Goal: Use online tool/utility: Use online tool/utility

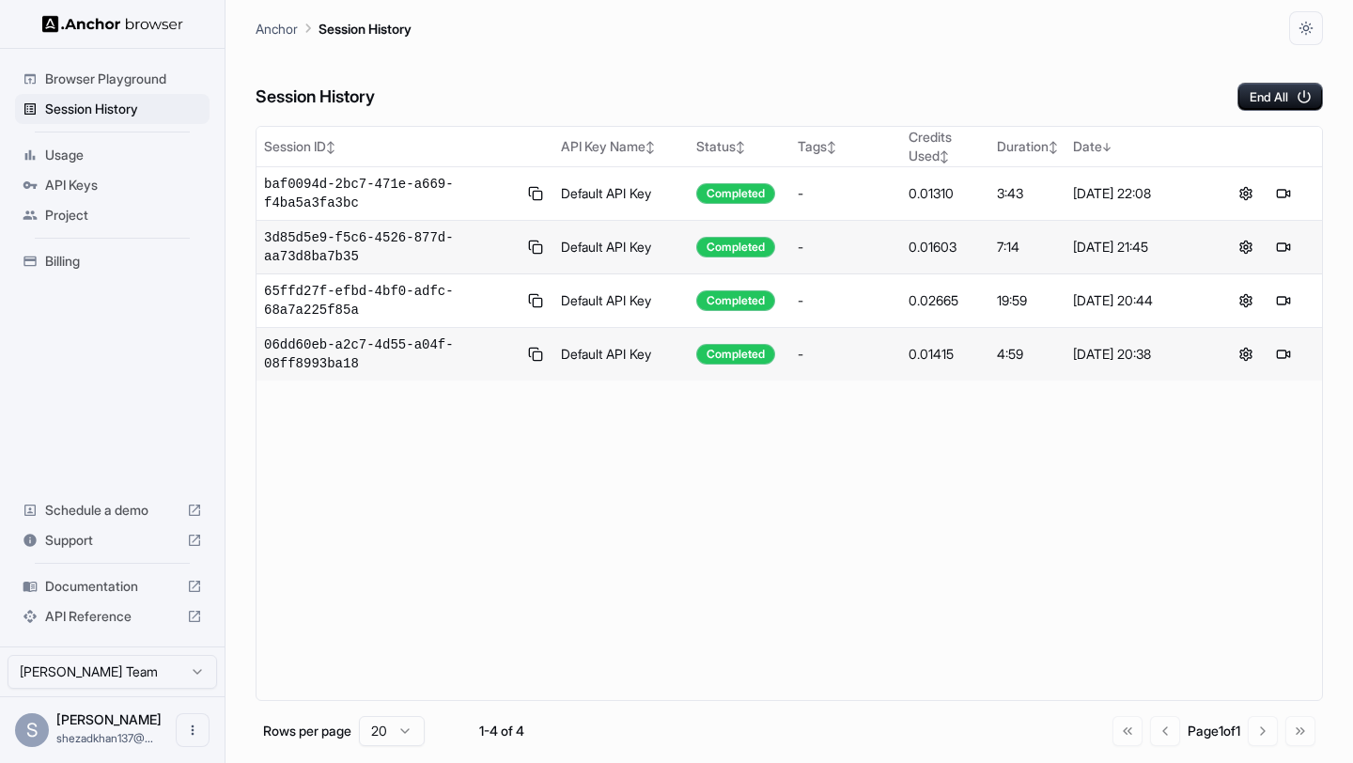
click at [149, 83] on span "Browser Playground" at bounding box center [123, 79] width 157 height 19
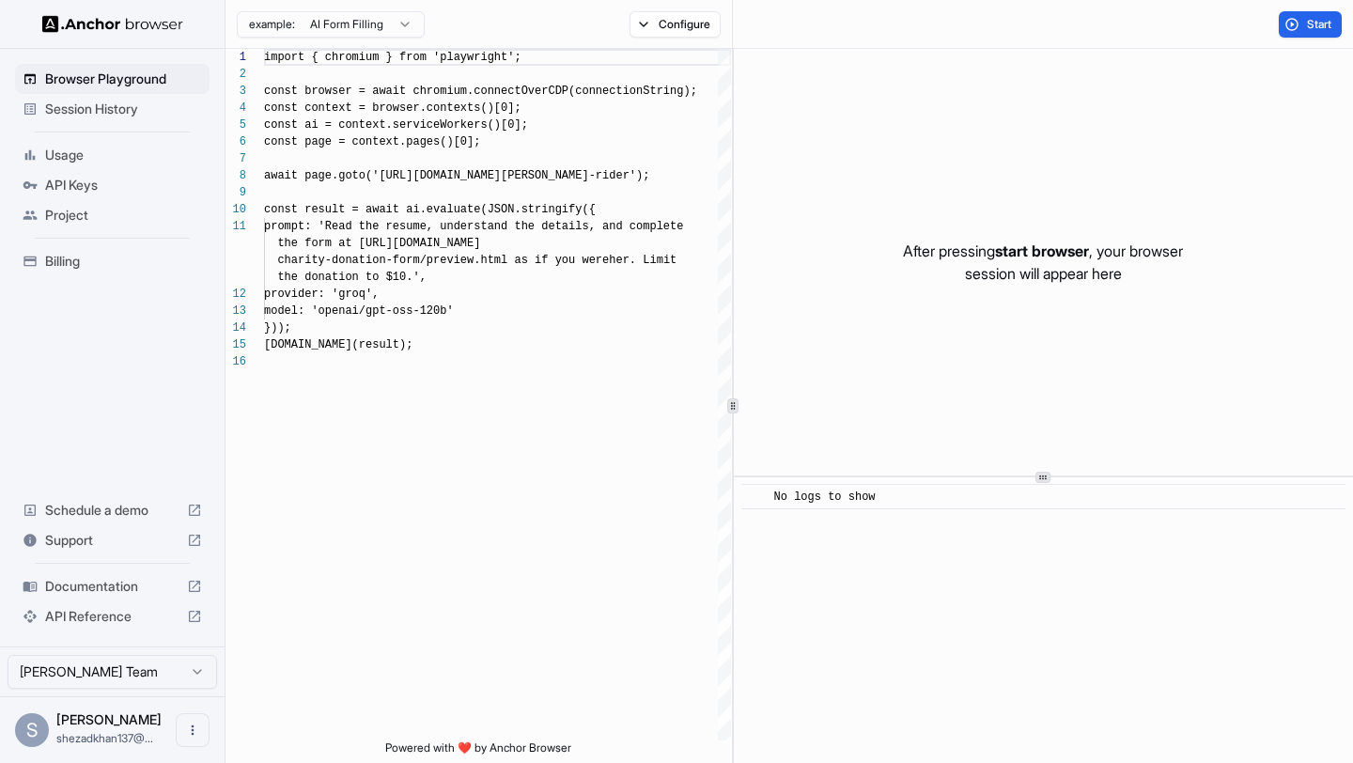
scroll to position [169, 0]
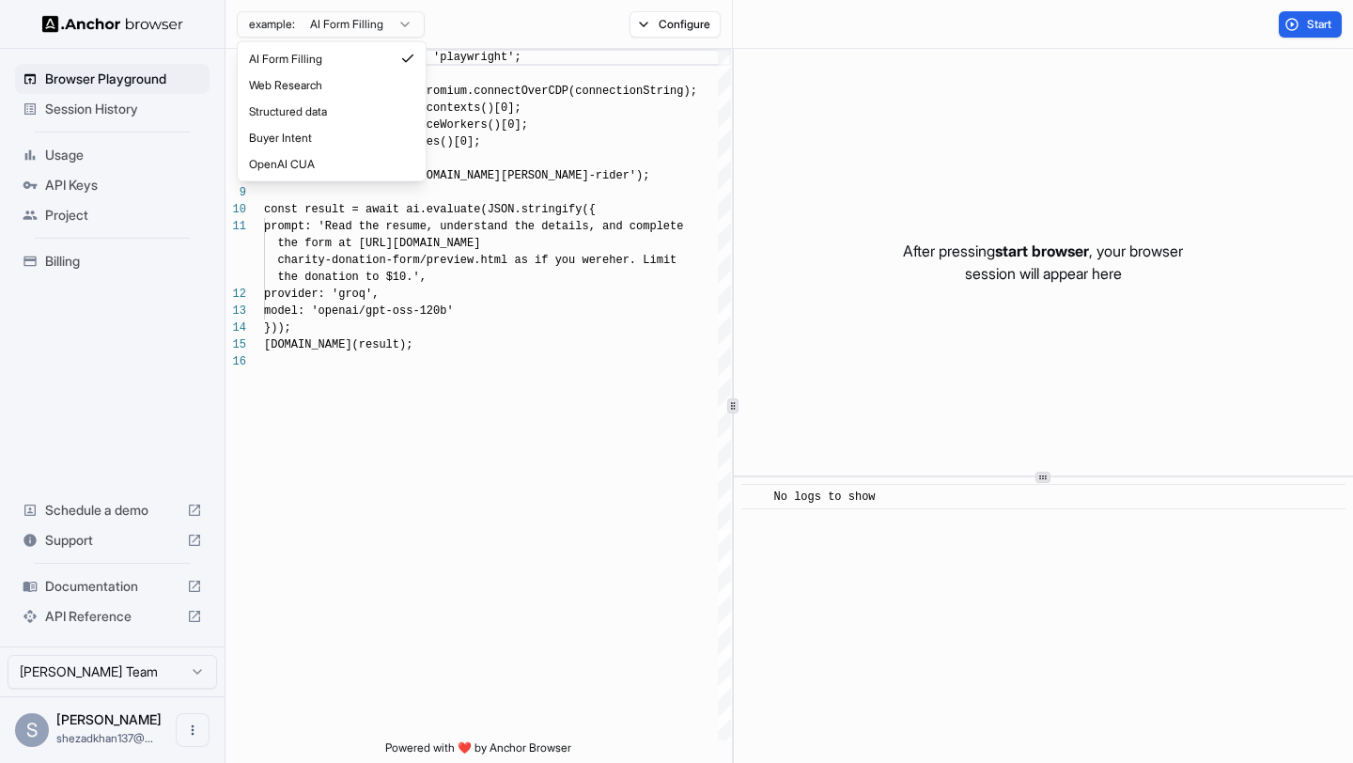
click at [369, 13] on html "Browser Playground Session History Usage API Keys Project Billing Schedule a de…" at bounding box center [676, 381] width 1353 height 763
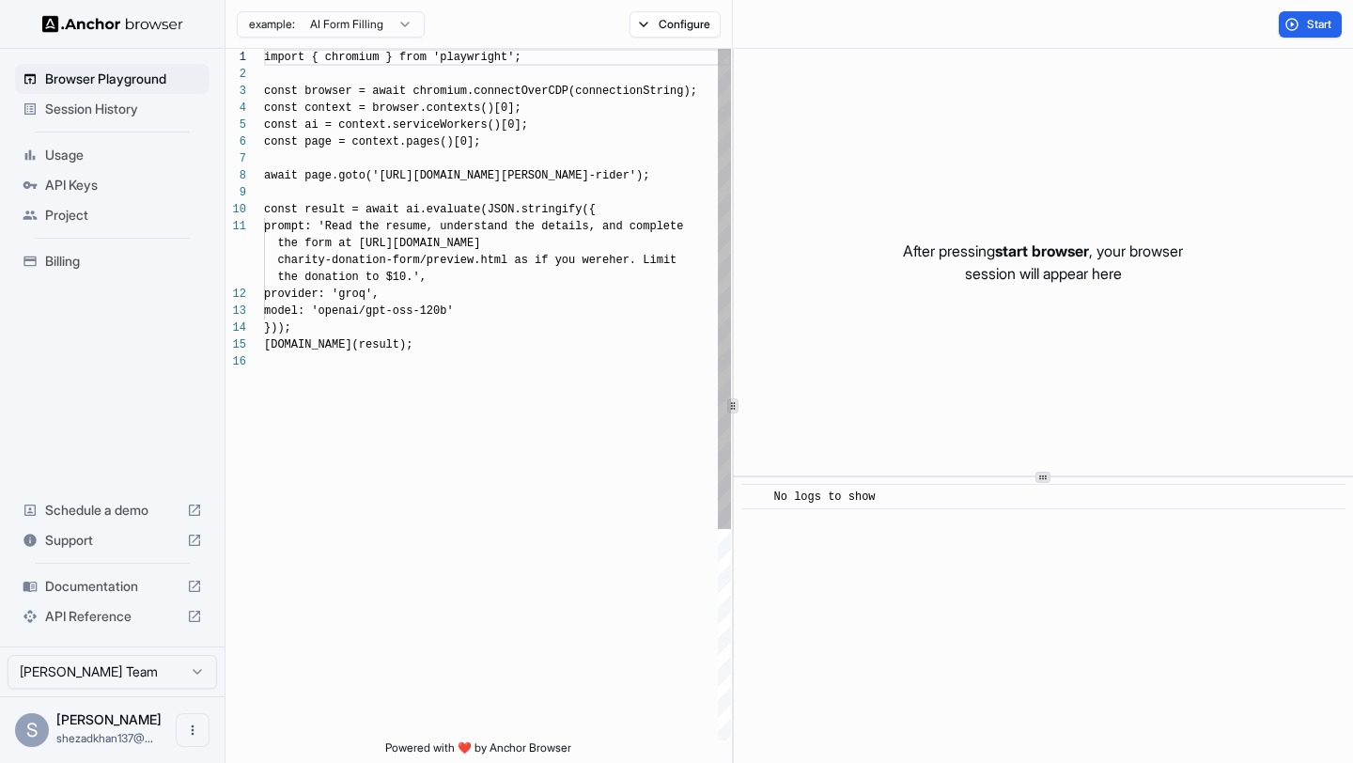
click at [543, 170] on html "Browser Playground Session History Usage API Keys Project Billing Schedule a de…" at bounding box center [676, 381] width 1353 height 763
click at [466, 209] on div "const browser = await chromium.connectOverCDP(conn ectionString); const context…" at bounding box center [497, 547] width 467 height 996
click at [414, 240] on div "const browser = await chromium.connectOverCDP(conn ectionString); const context…" at bounding box center [497, 547] width 467 height 996
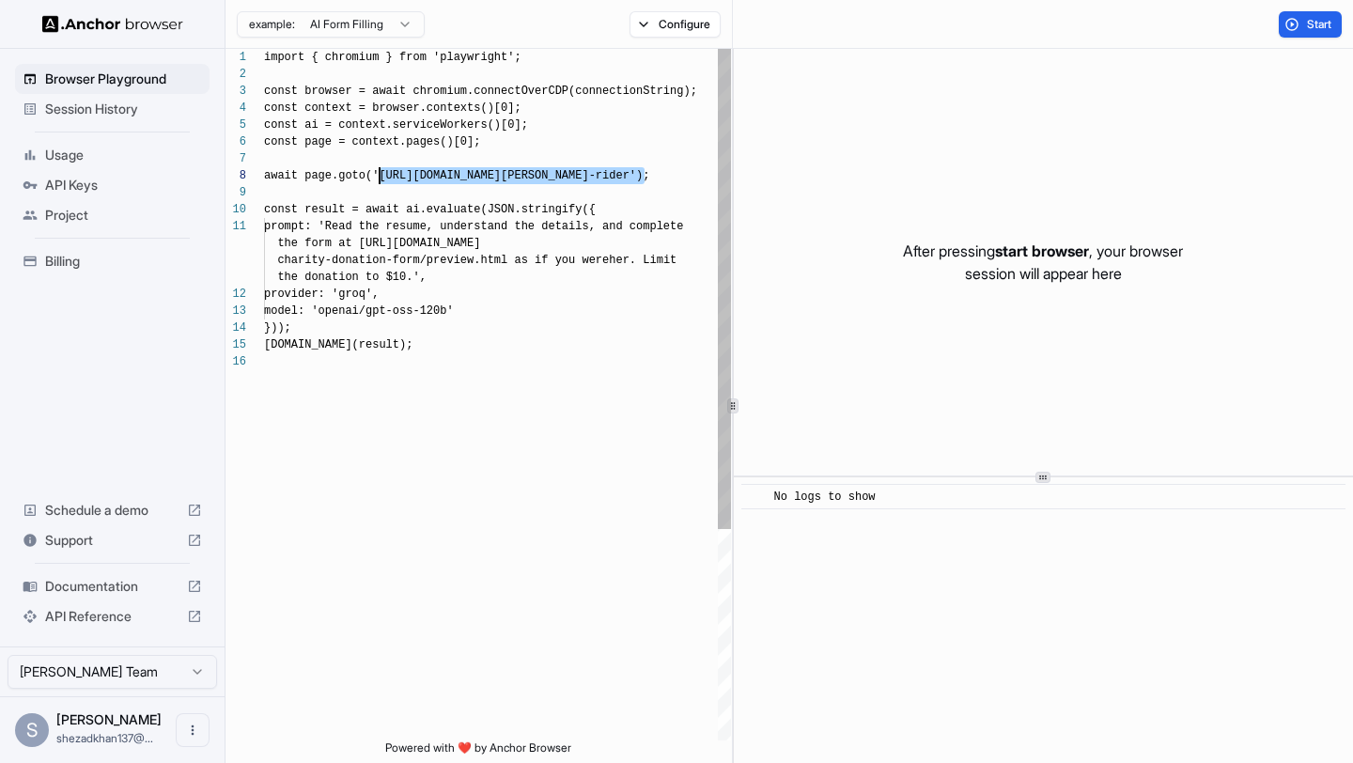
drag, startPoint x: 643, startPoint y: 176, endPoint x: 379, endPoint y: 174, distance: 264.1
click at [379, 175] on div "const browser = await chromium.connectOverCDP(conn ectionString); const context…" at bounding box center [497, 547] width 467 height 996
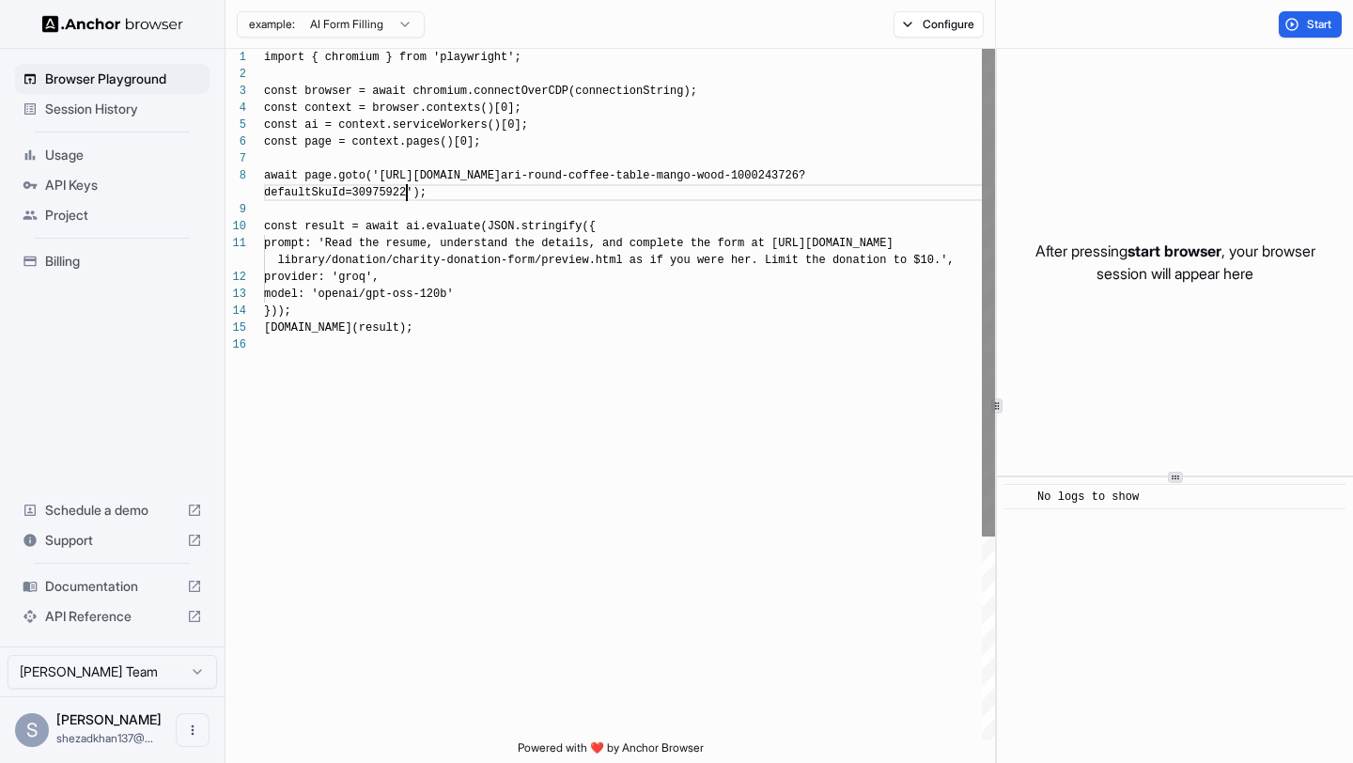
scroll to position [135, 0]
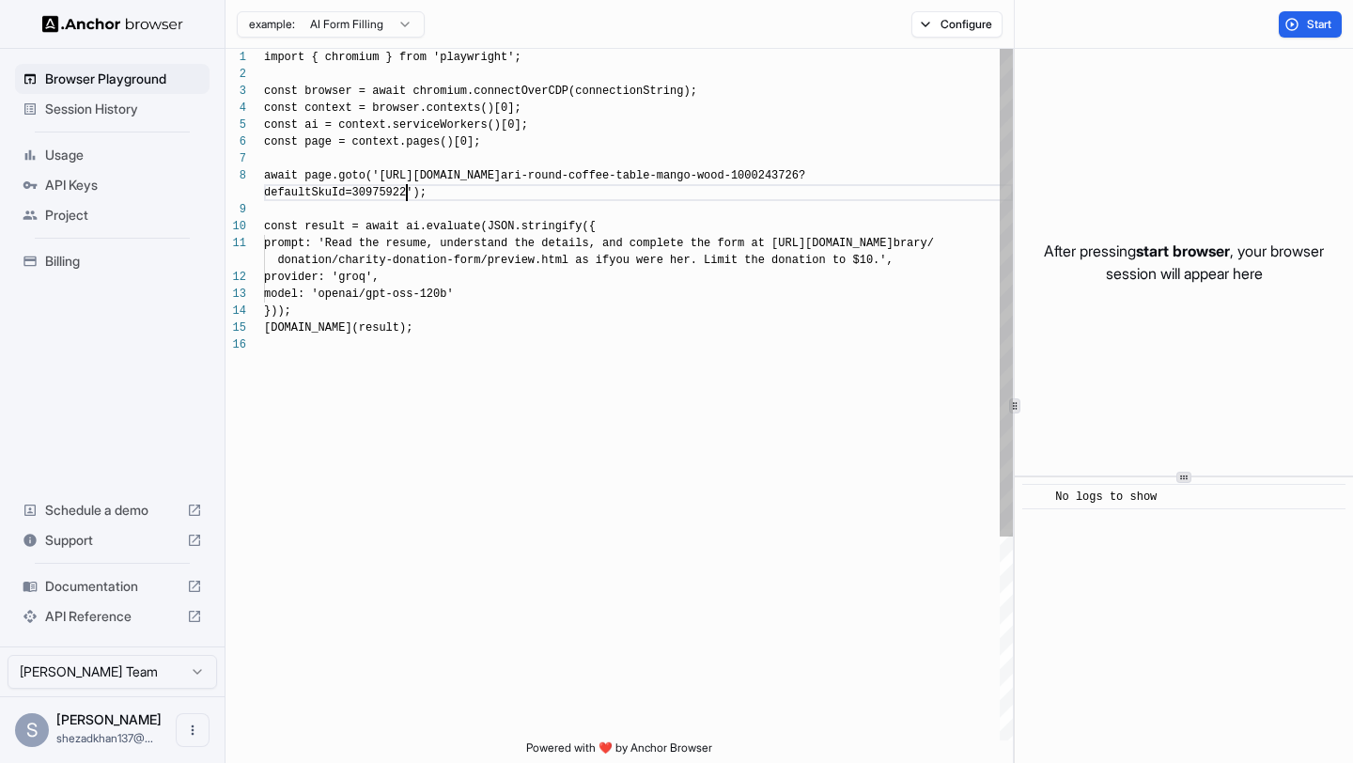
click at [1049, 266] on div "1 2 3 4 5 6 7 8 9 10 11 12 13 14 15 16 import { chromium } from 'playwright'; c…" at bounding box center [790, 406] width 1128 height 714
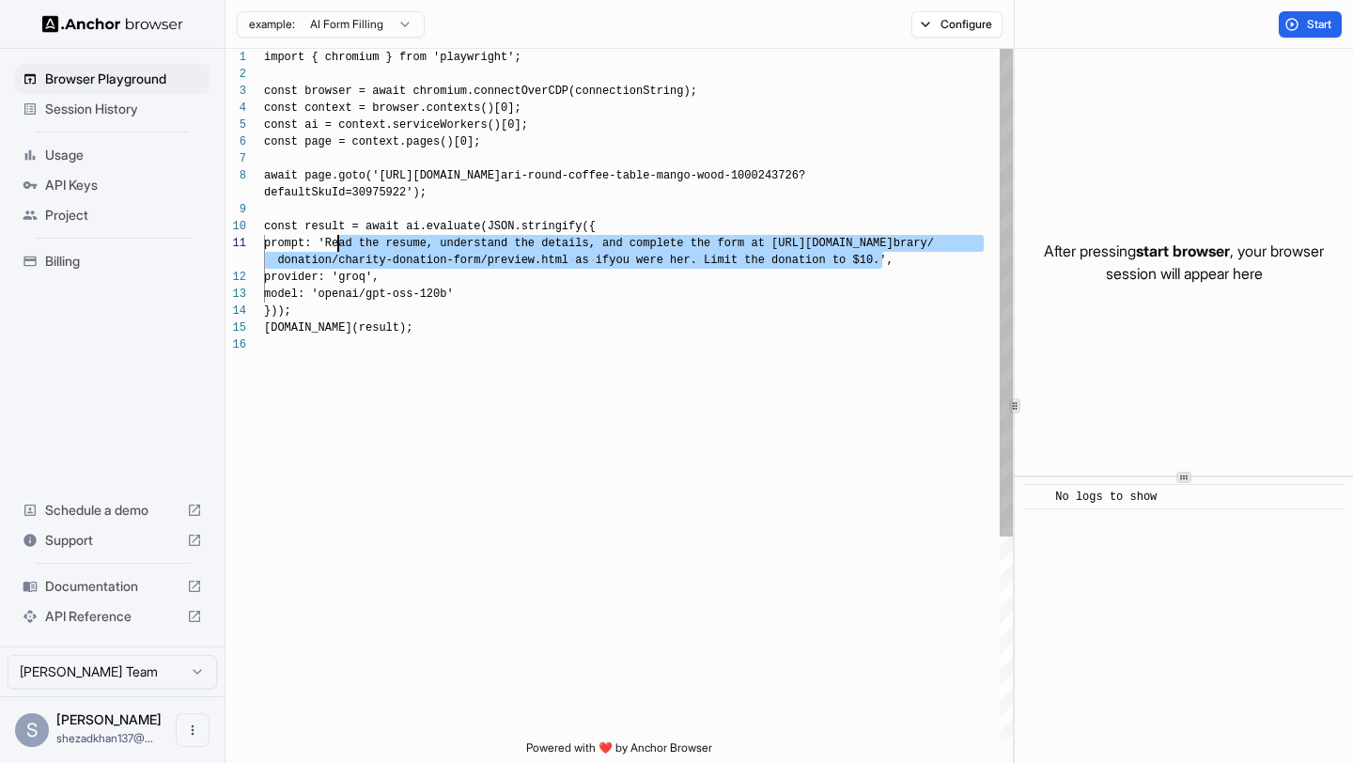
drag, startPoint x: 885, startPoint y: 262, endPoint x: 337, endPoint y: 247, distance: 548.2
click at [337, 247] on div "import { chromium } from 'playwright'; const browser = await chromium.connectOv…" at bounding box center [638, 538] width 749 height 979
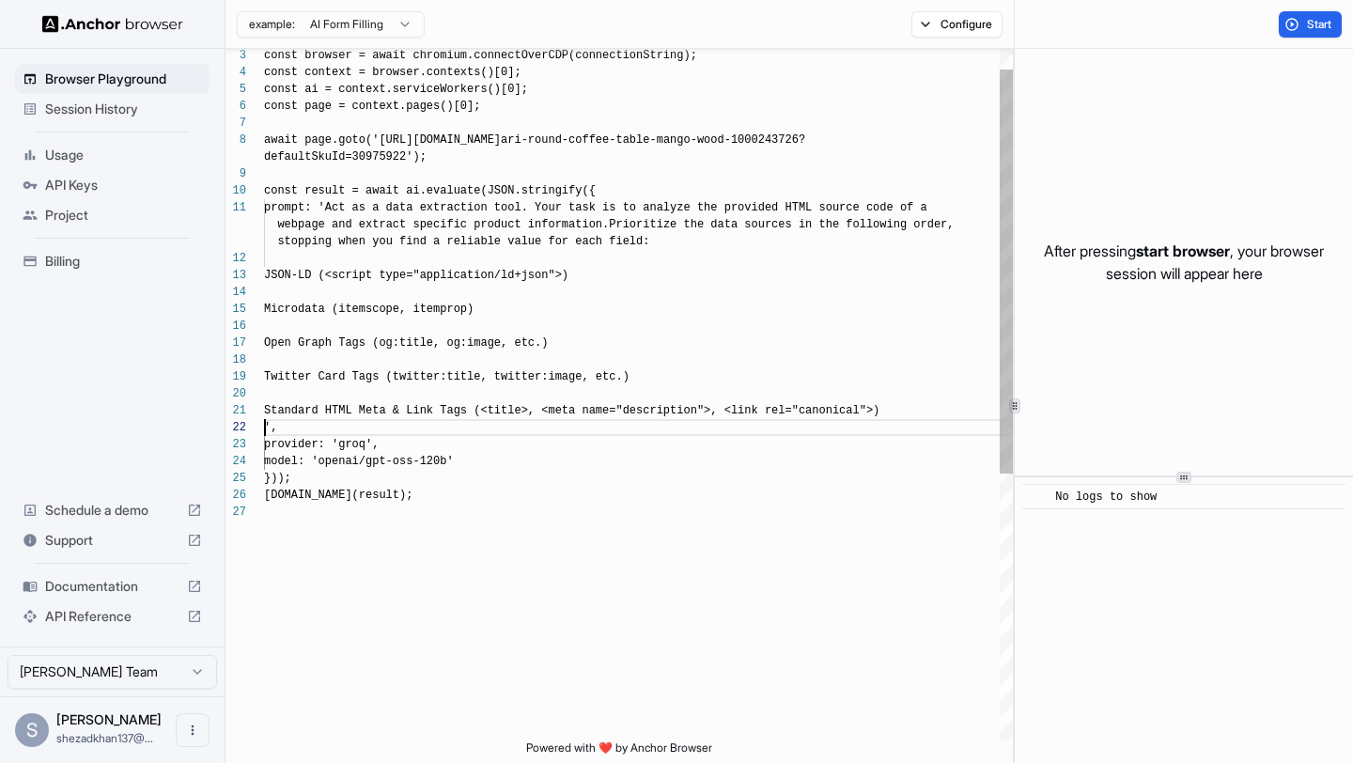
scroll to position [85, 0]
click at [894, 408] on div "const browser = await chromium.connectOverCDP(conn ectionString); const context…" at bounding box center [638, 612] width 749 height 1199
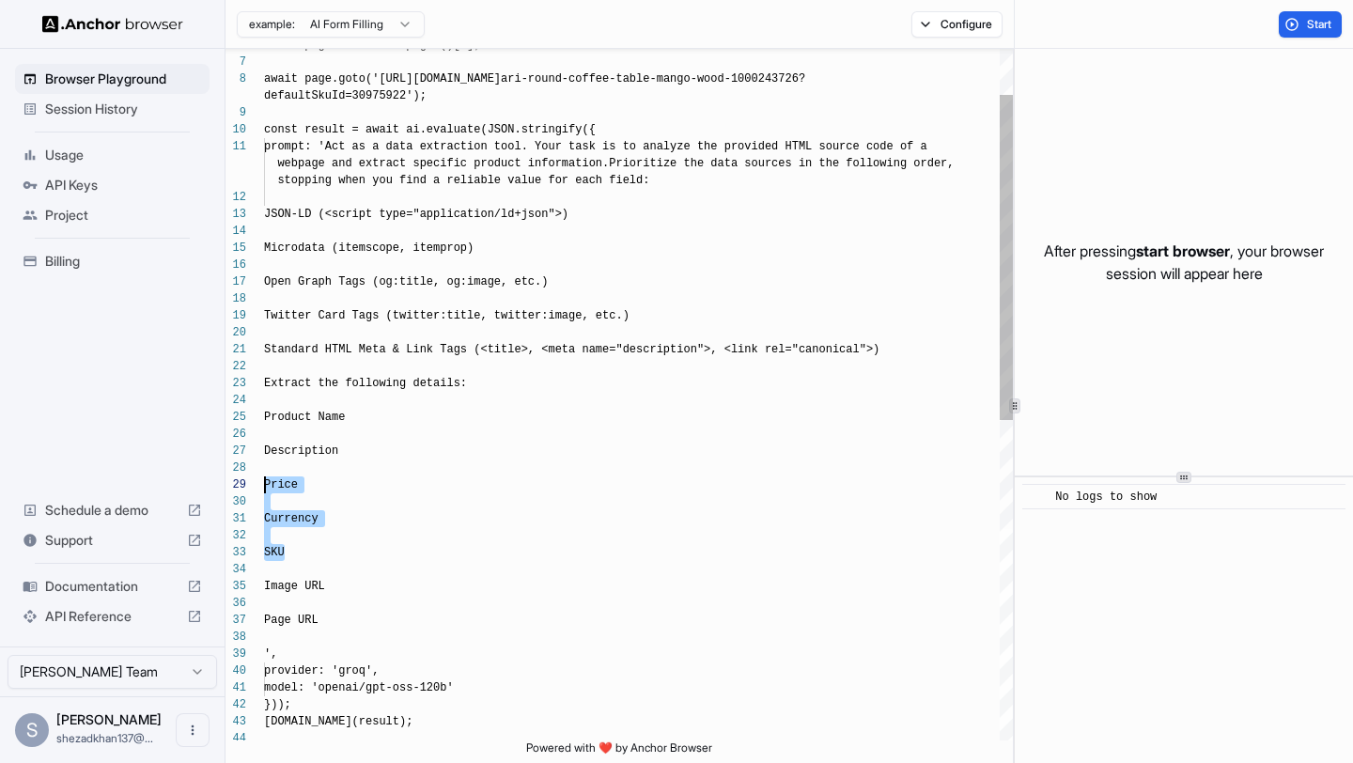
scroll to position [17, 0]
drag, startPoint x: 310, startPoint y: 557, endPoint x: 262, endPoint y: 478, distance: 92.4
click at [264, 478] on div "const page = context.pages()[0]; await page.goto('[URL][DOMAIN_NAME] ari-round-…" at bounding box center [638, 687] width 749 height 1470
click at [307, 558] on div "const page = context.pages()[0]; await page.goto('[URL][DOMAIN_NAME] ari-round-…" at bounding box center [638, 687] width 749 height 1470
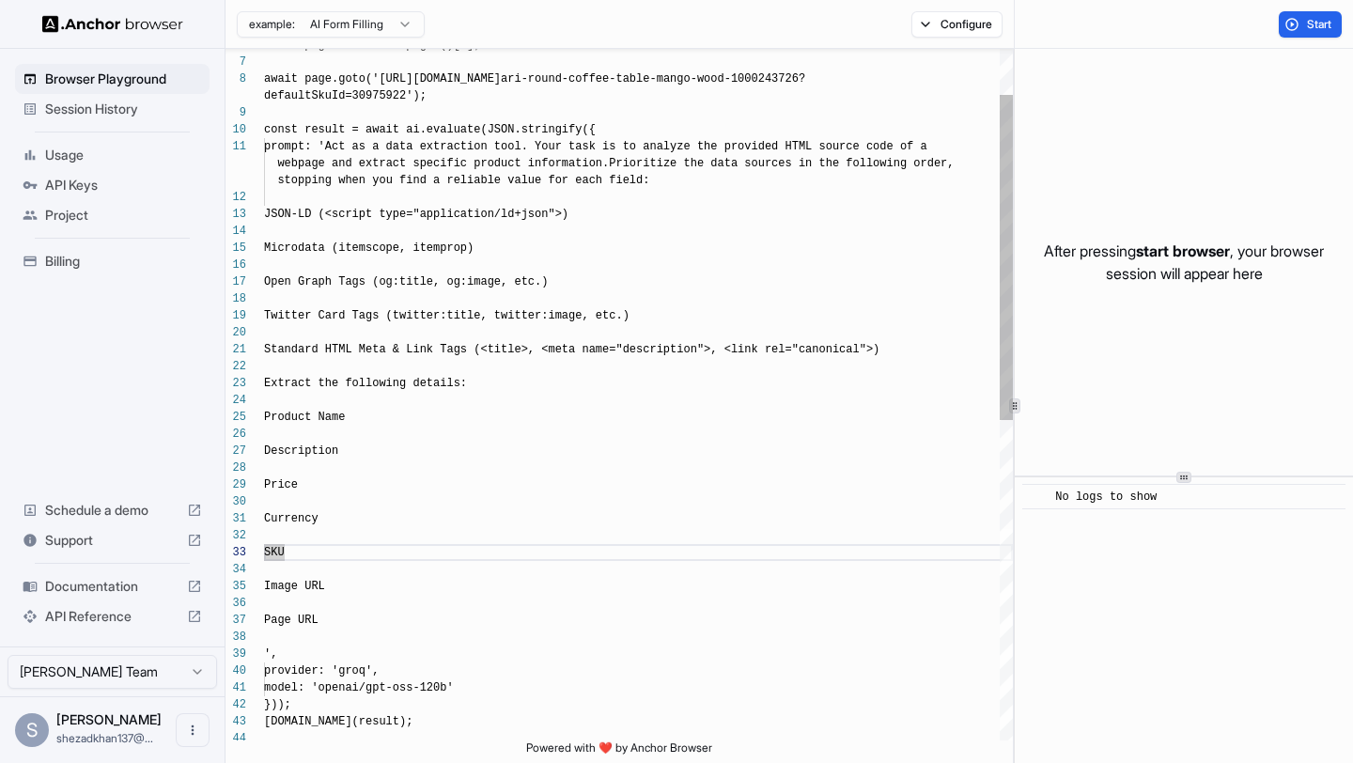
click at [307, 558] on div "const page = context.pages()[0]; await page.goto('[URL][DOMAIN_NAME] ari-round-…" at bounding box center [638, 687] width 749 height 1470
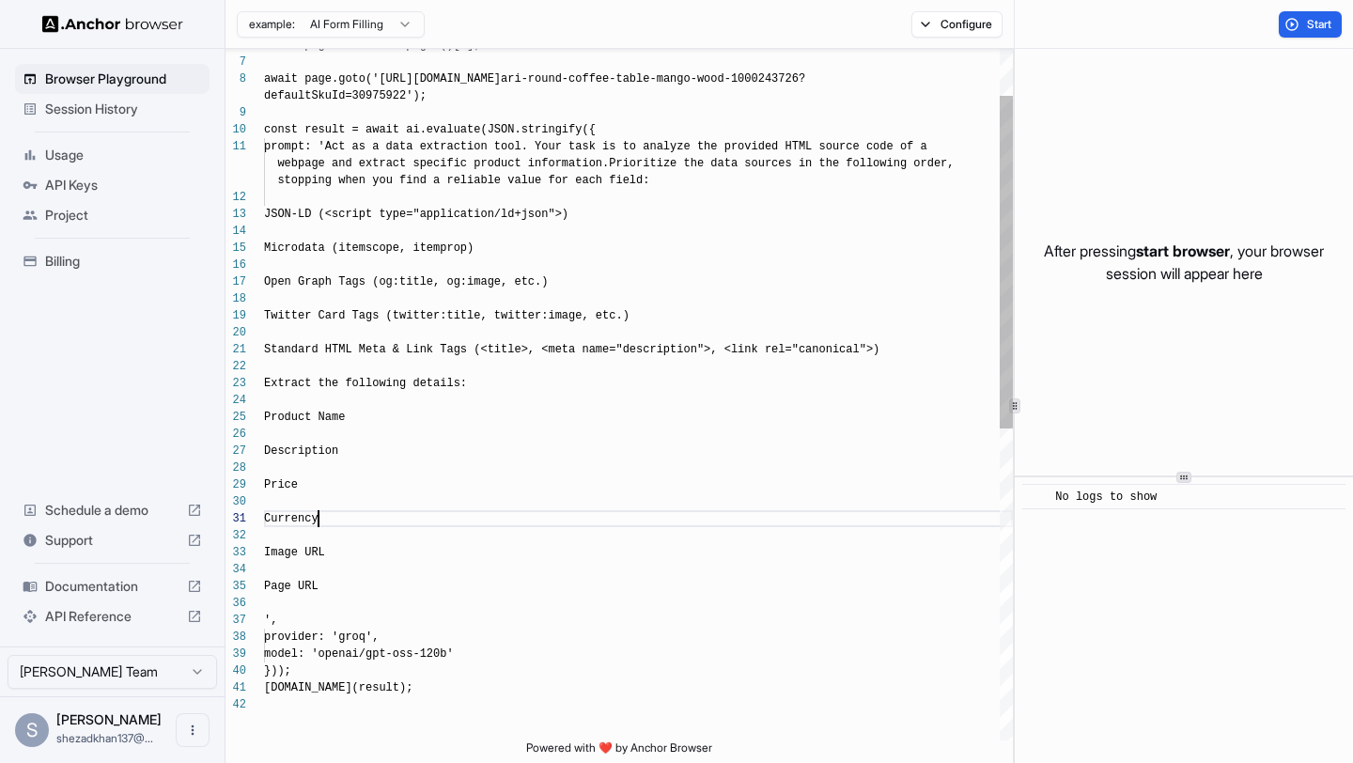
scroll to position [51, 0]
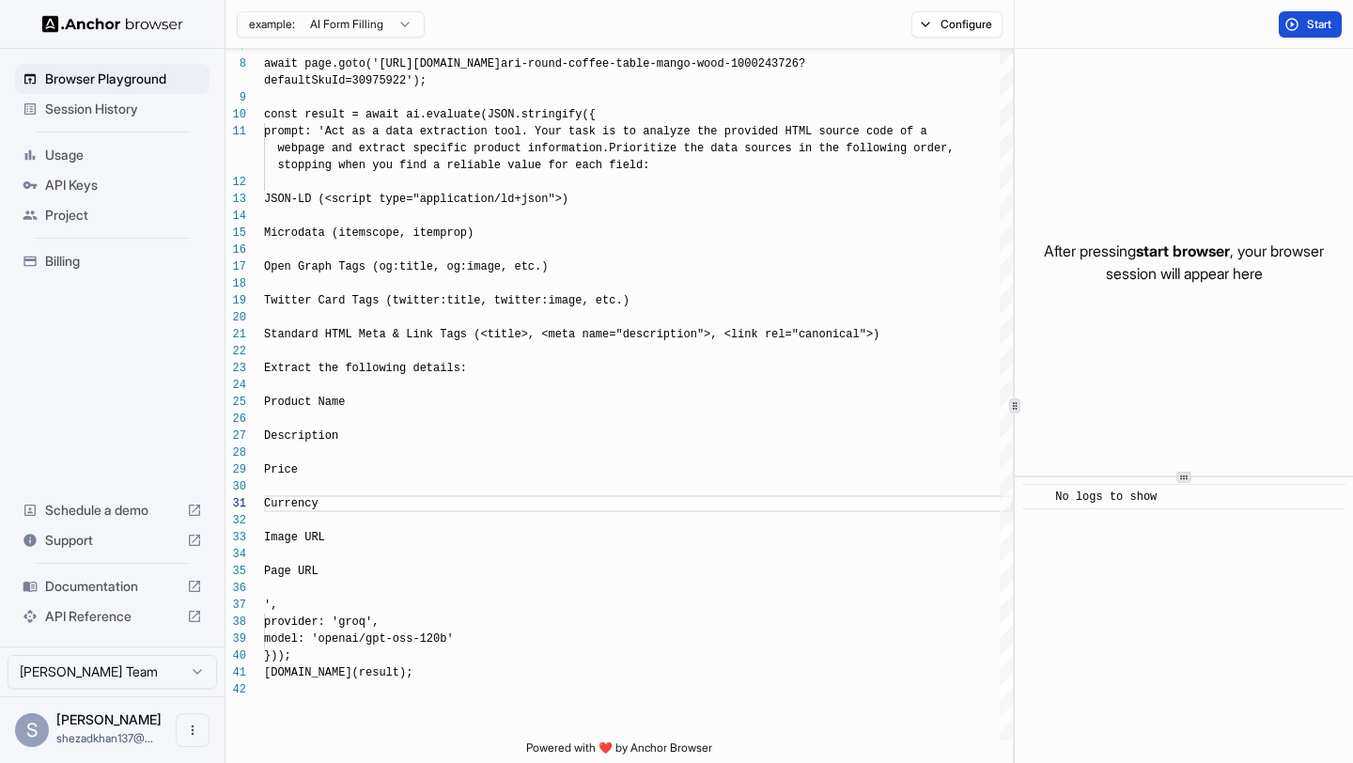
click at [1304, 25] on button "Start" at bounding box center [1310, 24] width 63 height 26
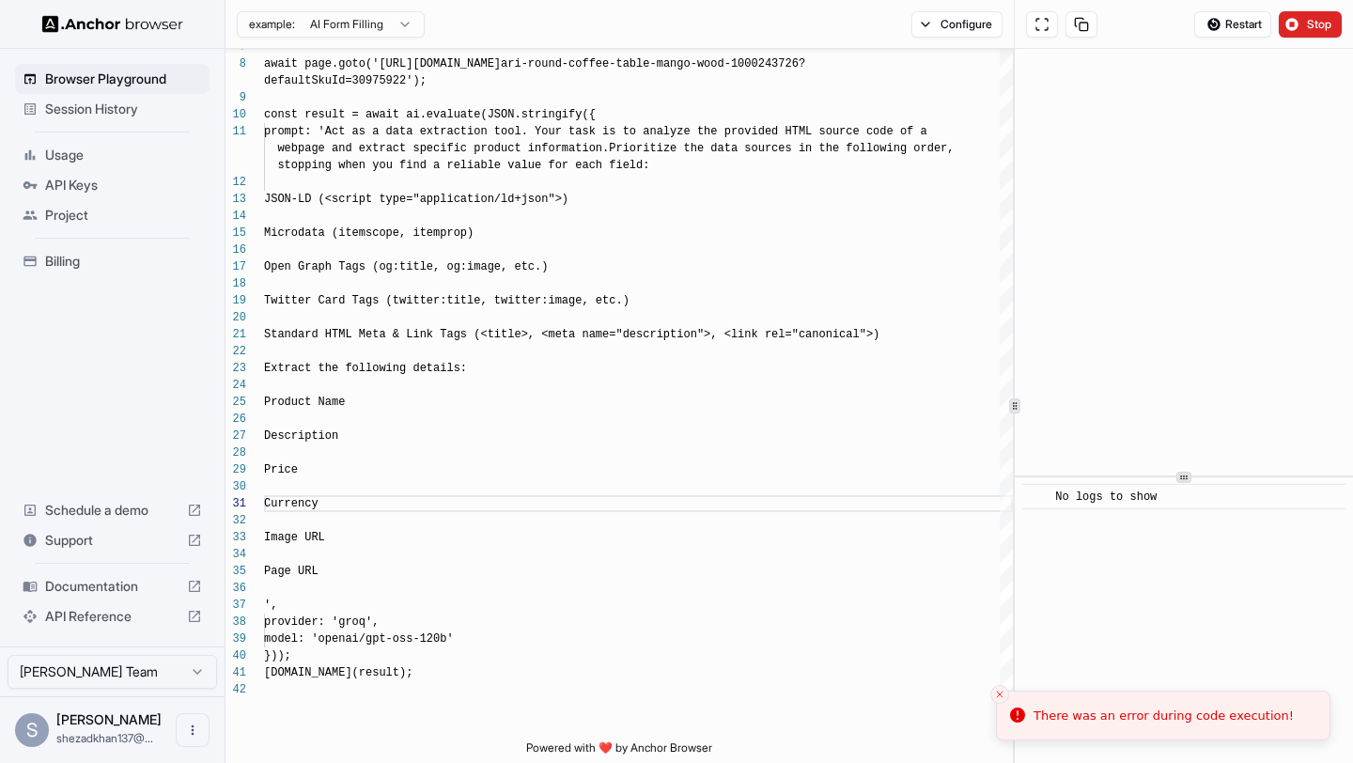
scroll to position [169, 0]
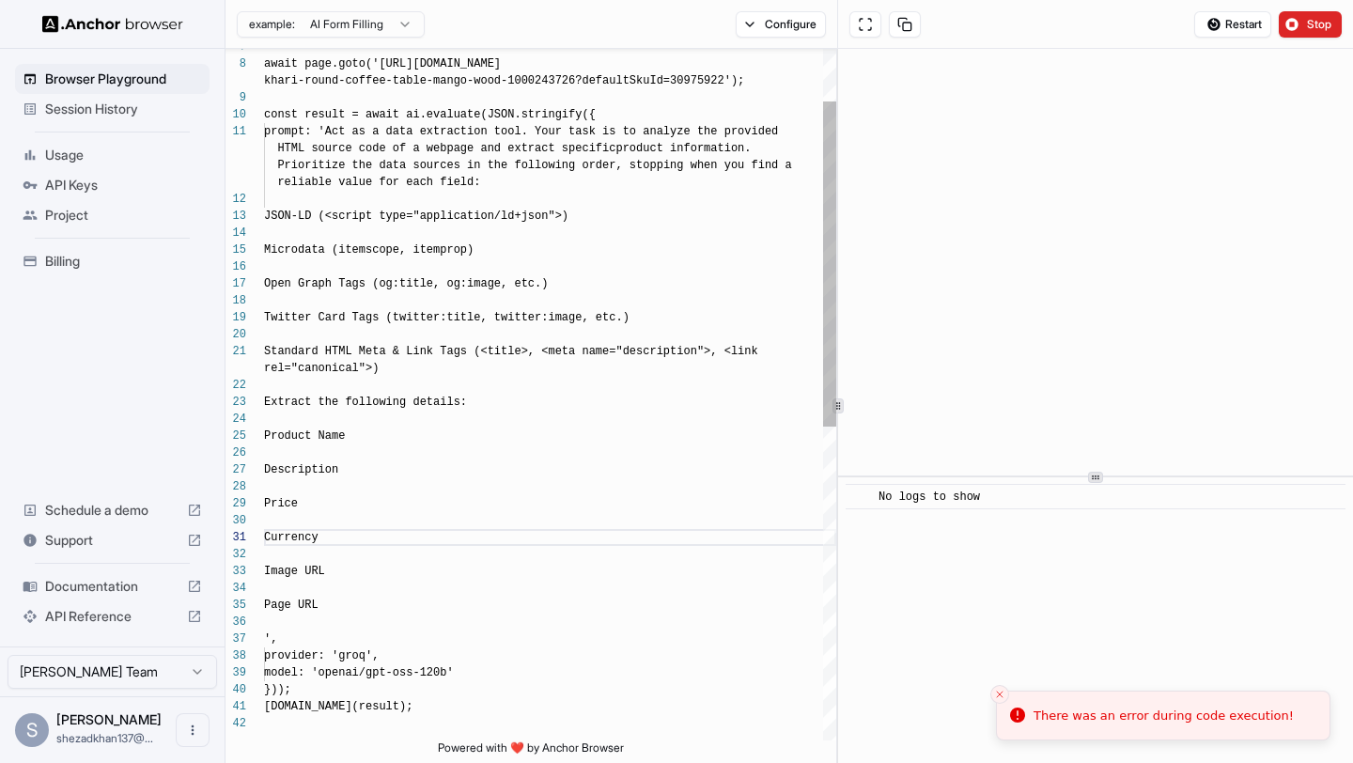
click at [837, 278] on div at bounding box center [837, 406] width 1 height 714
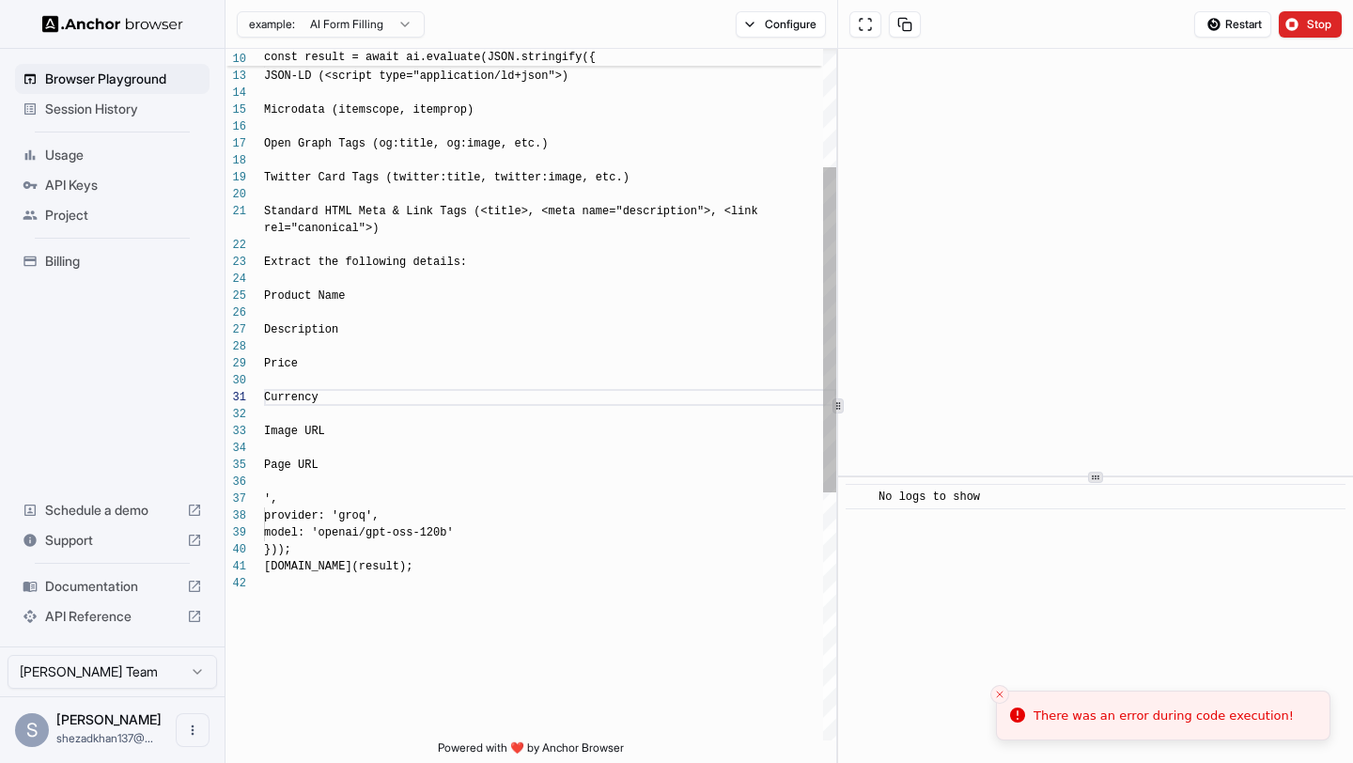
scroll to position [17, 0]
click at [265, 493] on div "Microdata (itemscope, itemprop) Open Graph Tags (og:title, og:image, etc.) Twit…" at bounding box center [550, 532] width 572 height 1470
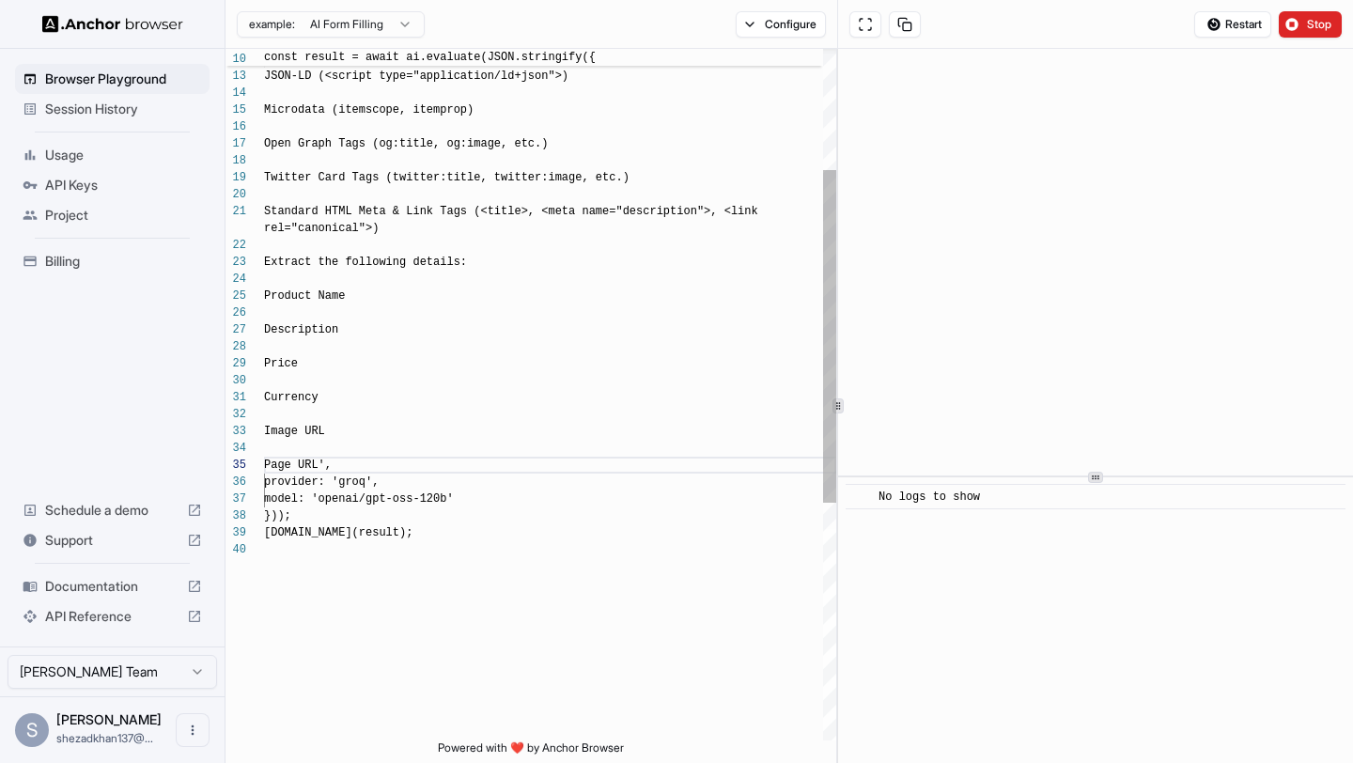
click at [264, 465] on span "Page URL'," at bounding box center [298, 465] width 68 height 13
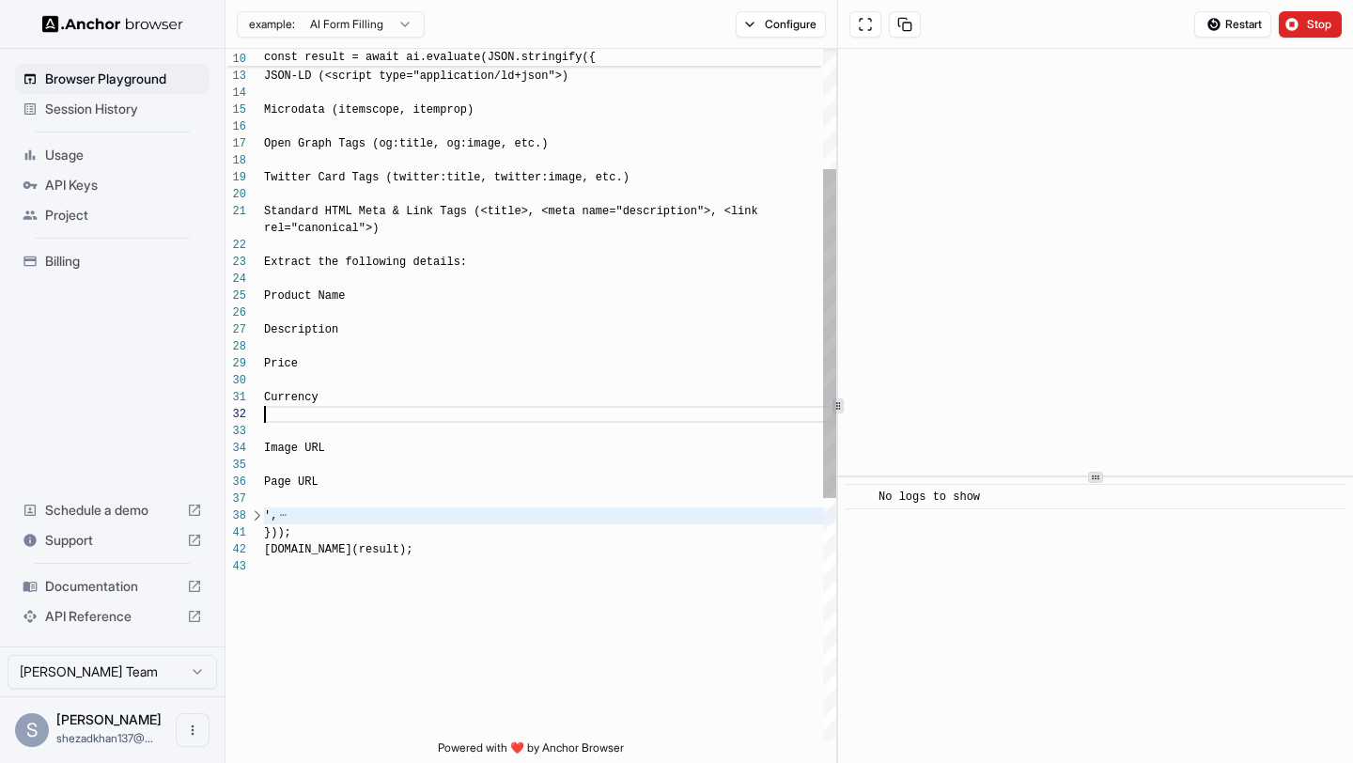
scroll to position [102, 0]
click at [271, 518] on div "reliable value for each field: JSON-LD (<script type="application/ld+json">) Mi…" at bounding box center [550, 523] width 572 height 1453
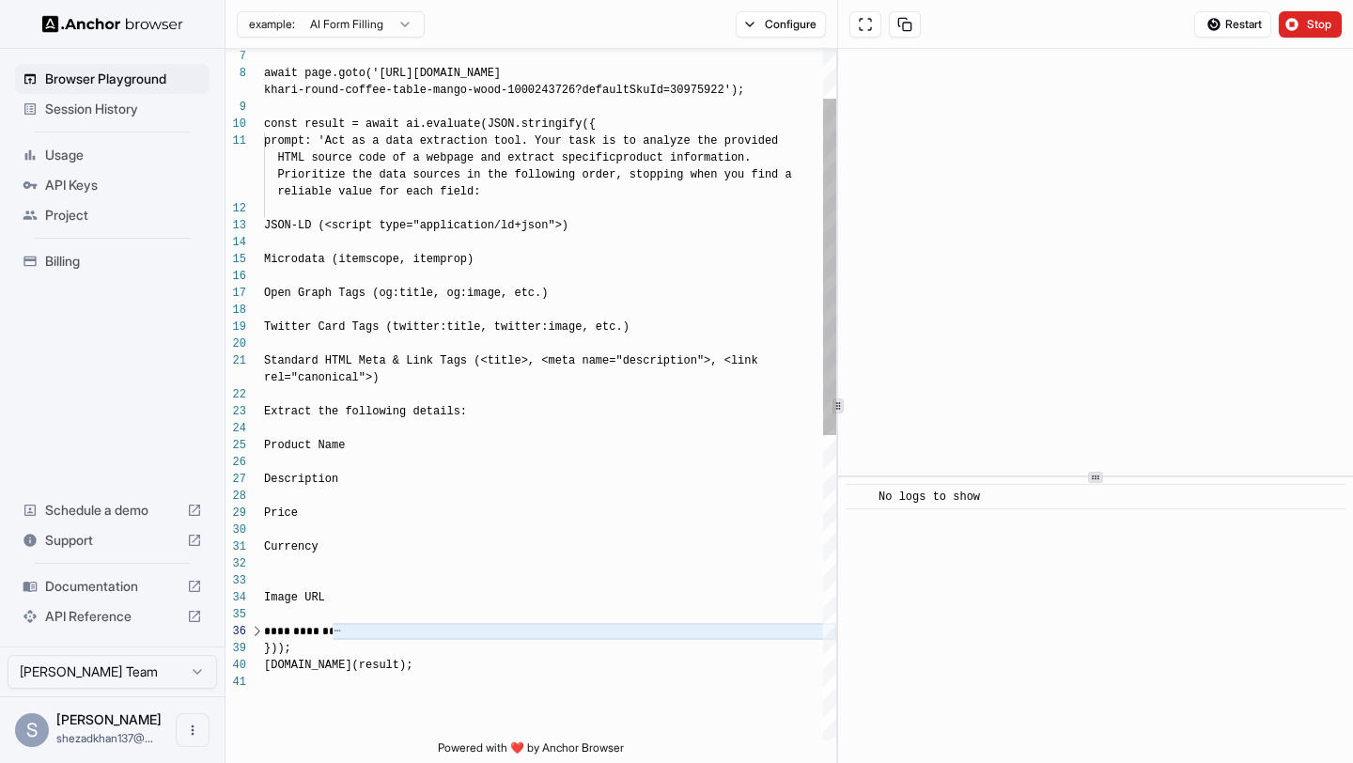
scroll to position [17, 0]
click at [337, 143] on div "reliable value for each field: JSON-LD (<script type="application/ld+json">) Mi…" at bounding box center [550, 655] width 572 height 1419
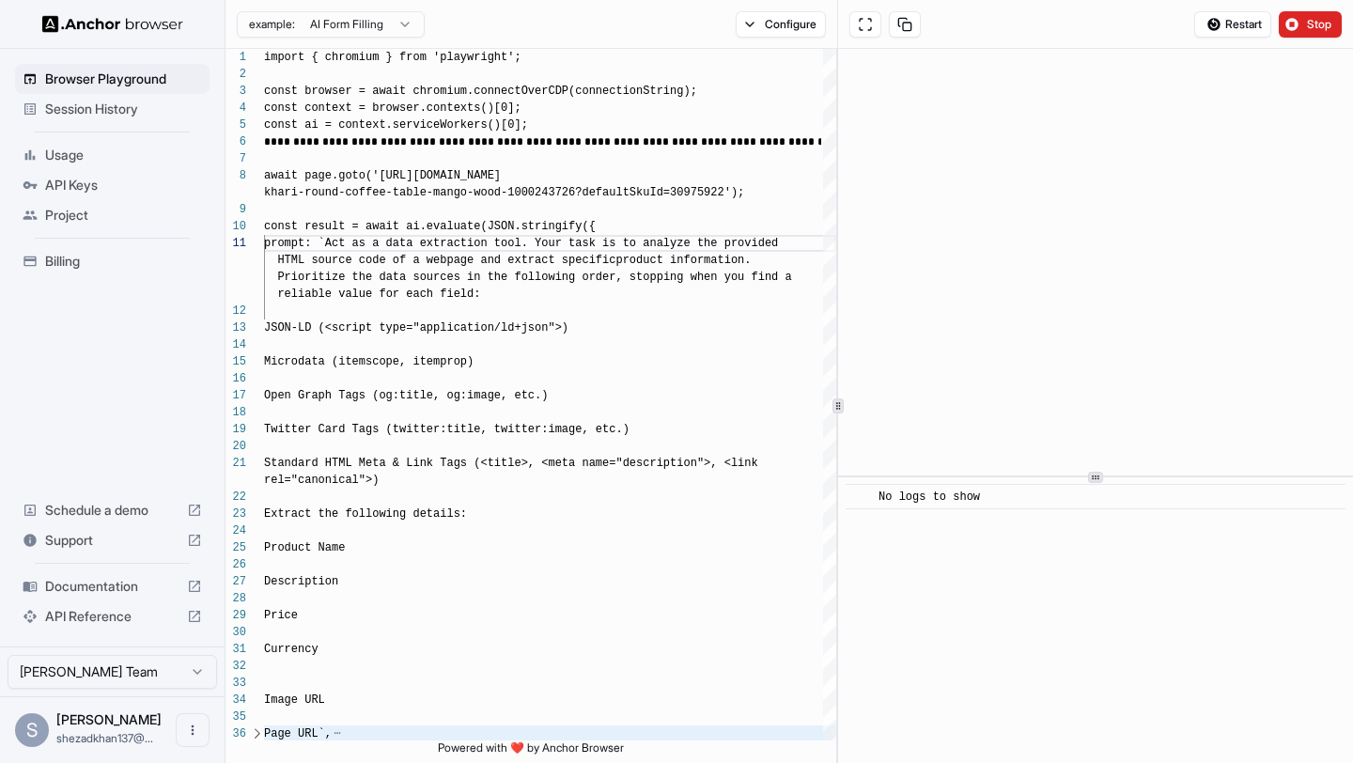
click at [1303, 23] on button "Stop" at bounding box center [1310, 24] width 63 height 26
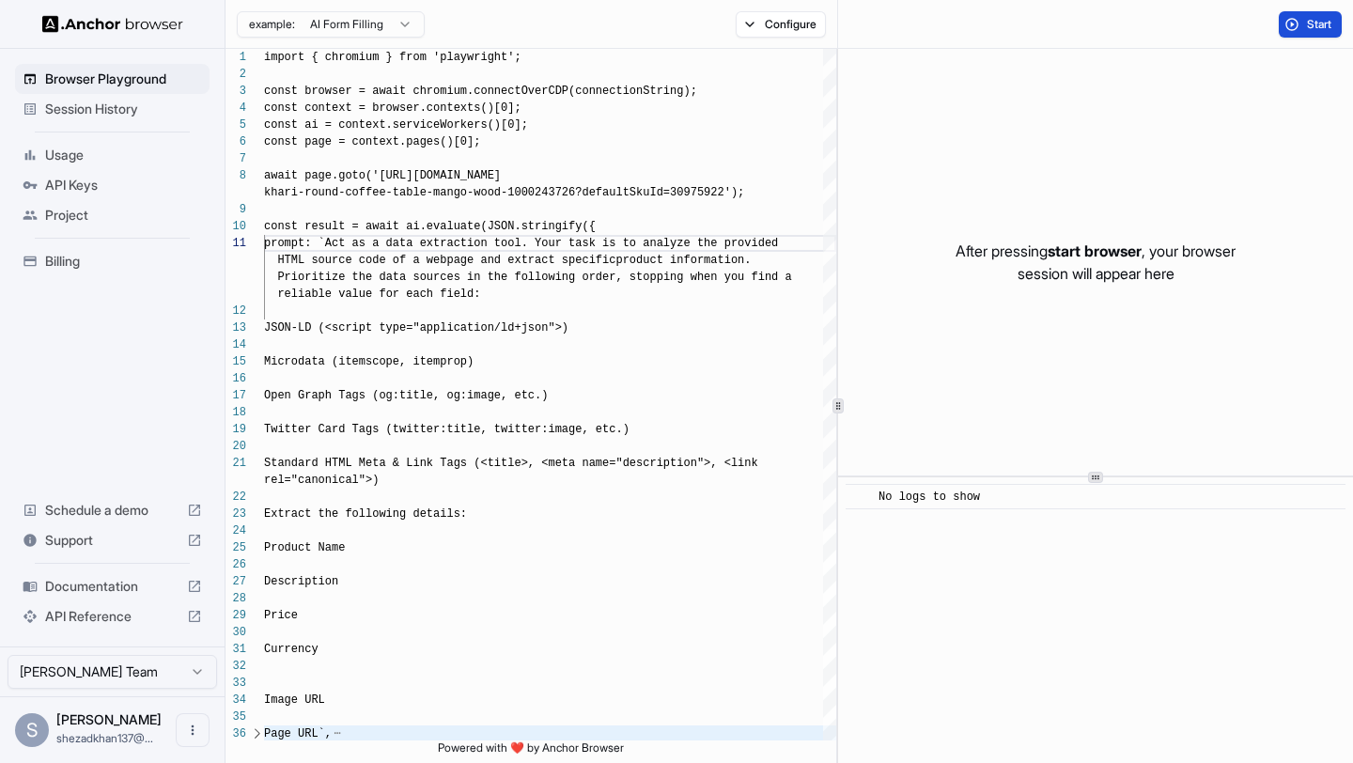
click at [1310, 17] on span "Start" at bounding box center [1320, 24] width 26 height 15
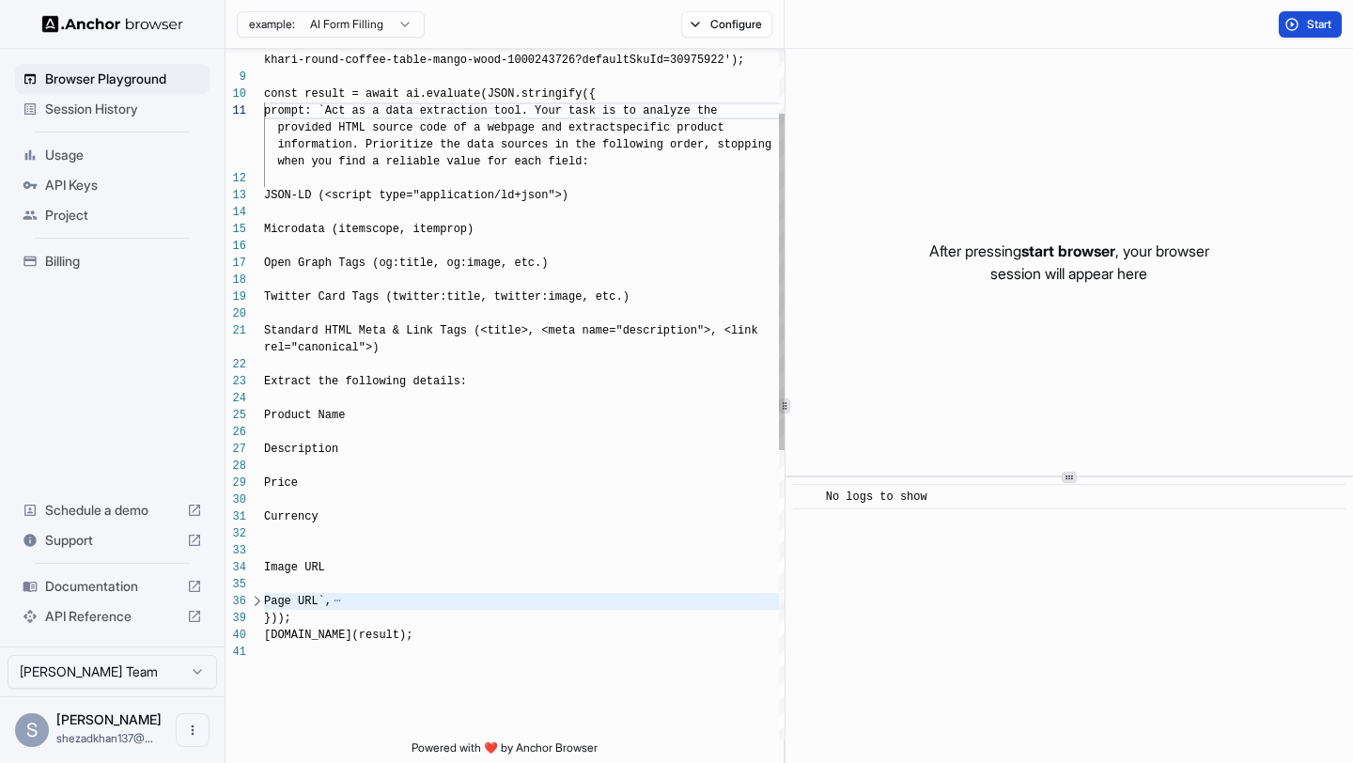
scroll to position [118, 0]
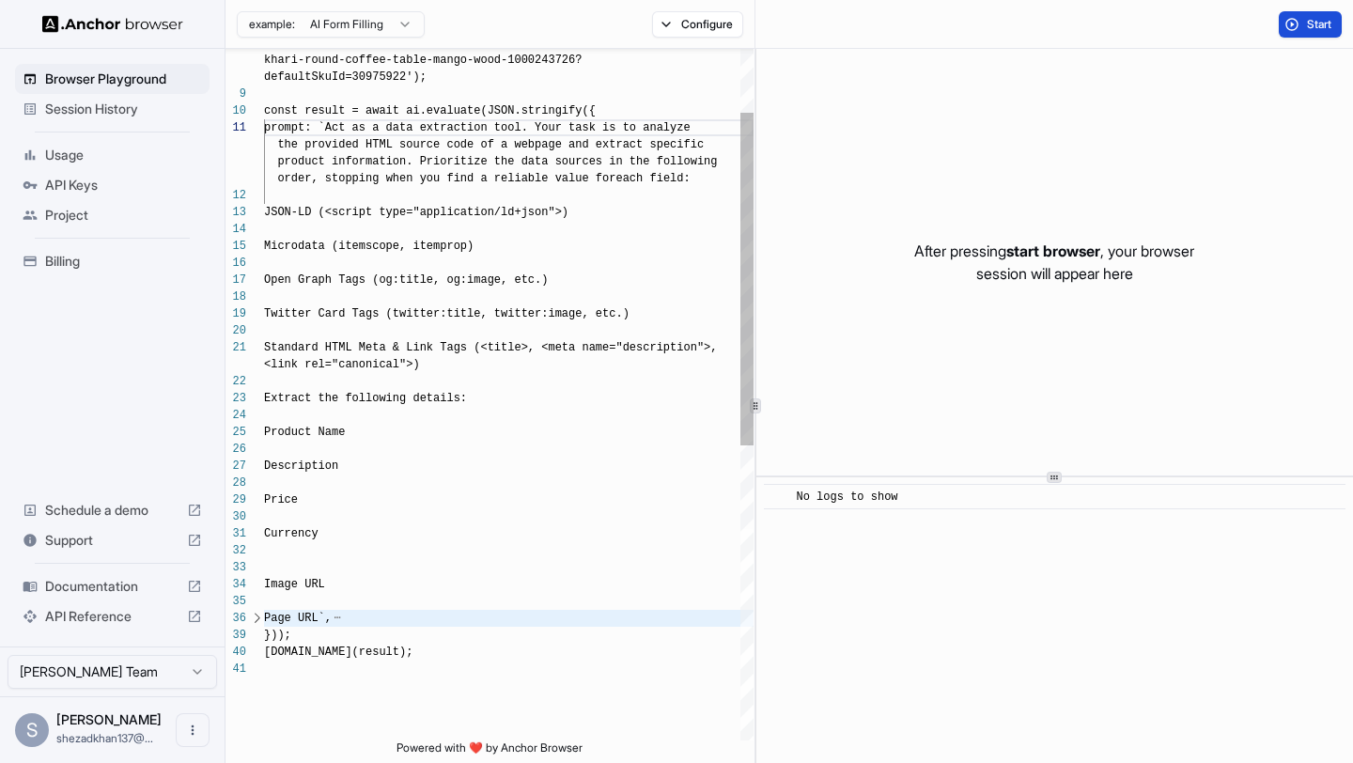
click at [756, 420] on div at bounding box center [756, 406] width 1 height 714
click at [1311, 23] on span "Start" at bounding box center [1320, 24] width 26 height 15
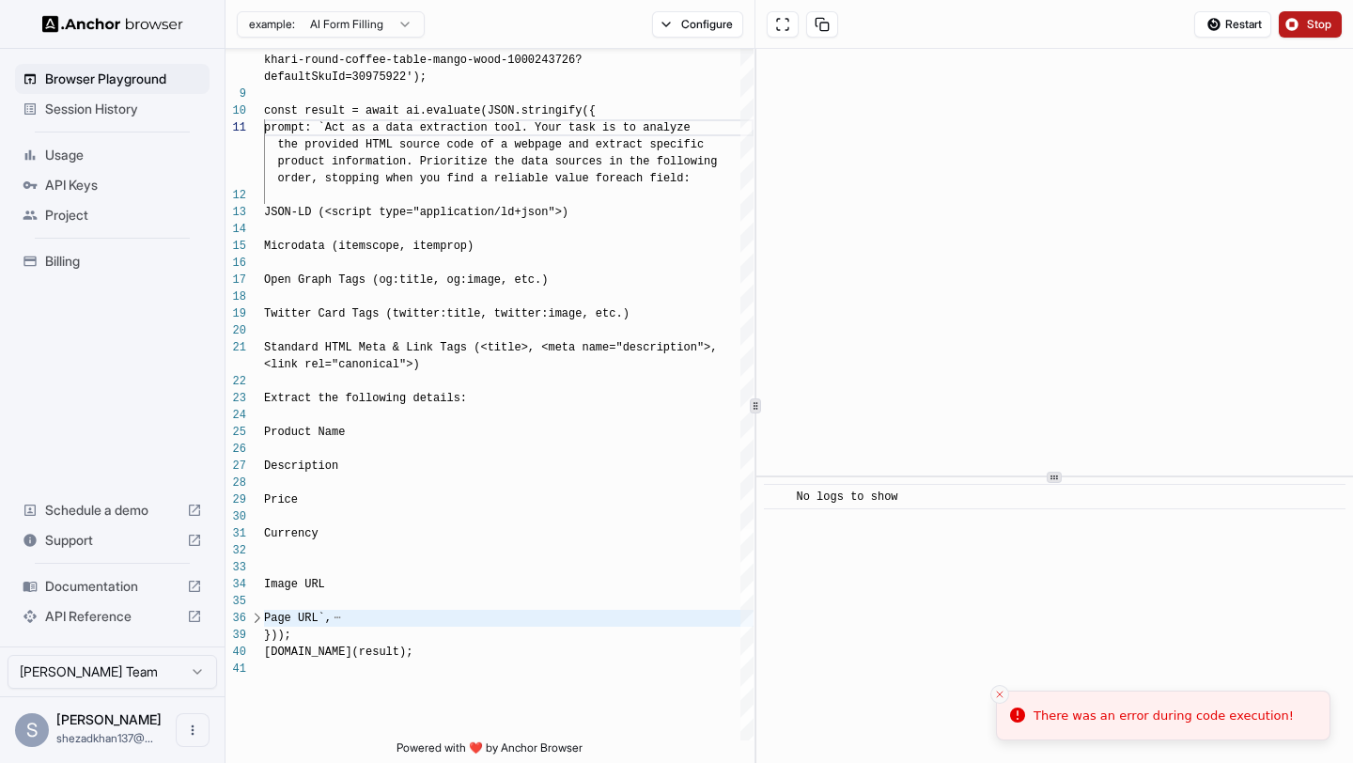
click at [994, 686] on button "Close toast" at bounding box center [1000, 694] width 19 height 19
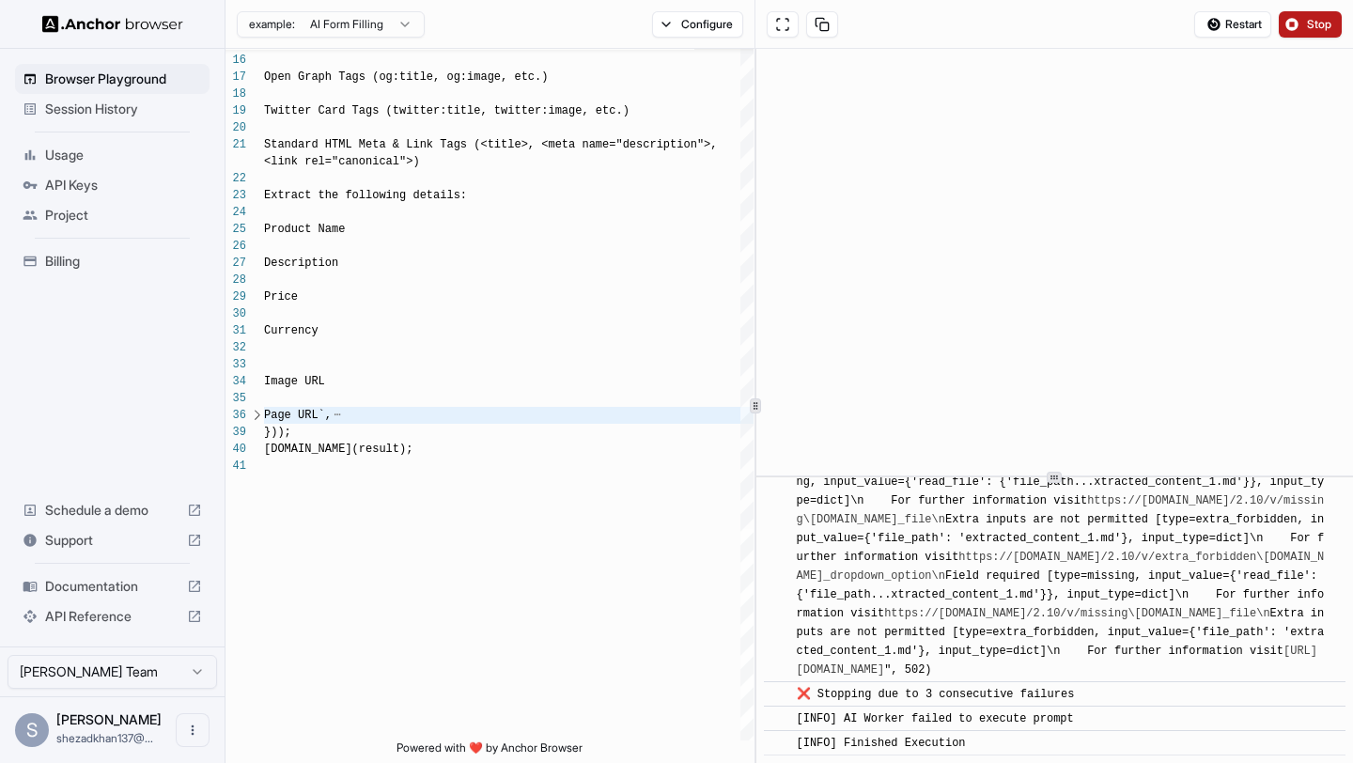
scroll to position [13777, 0]
click at [1319, 11] on button "Stop" at bounding box center [1310, 24] width 63 height 26
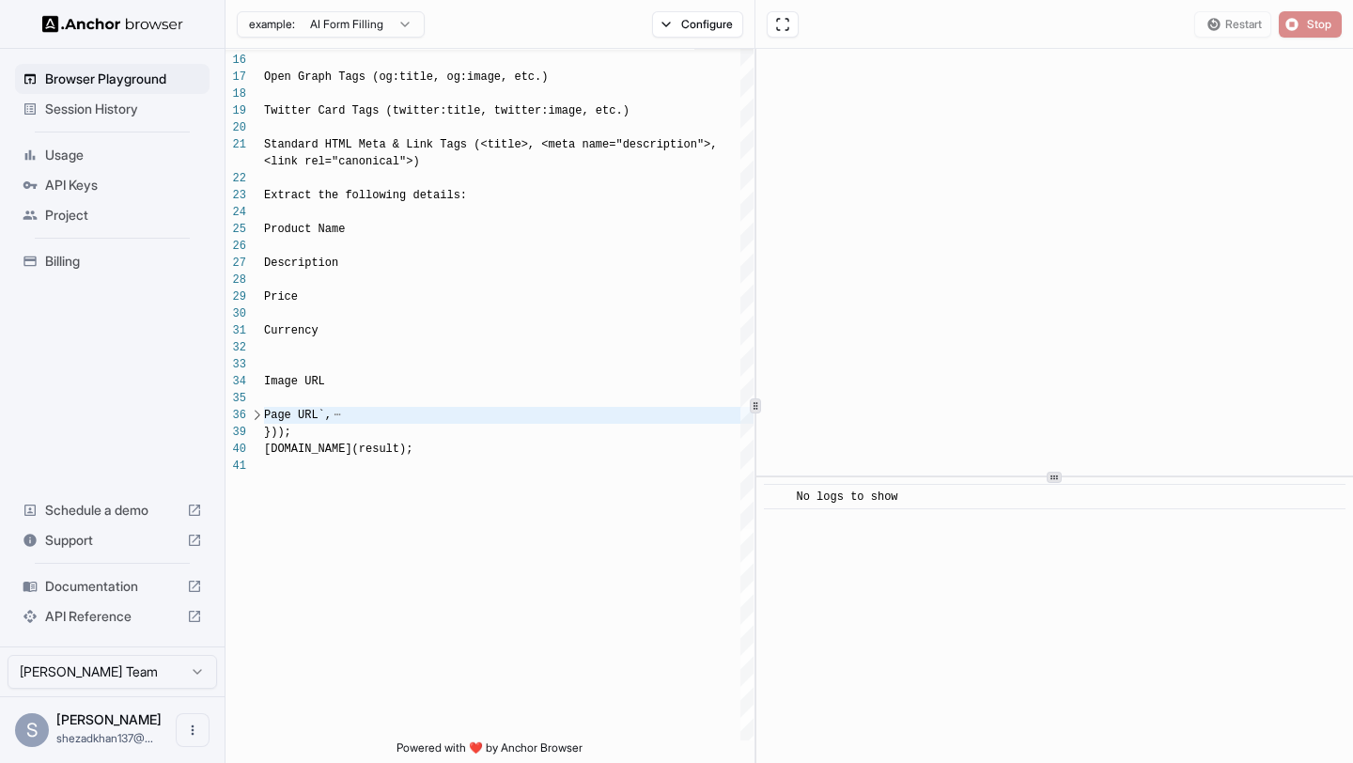
scroll to position [0, 0]
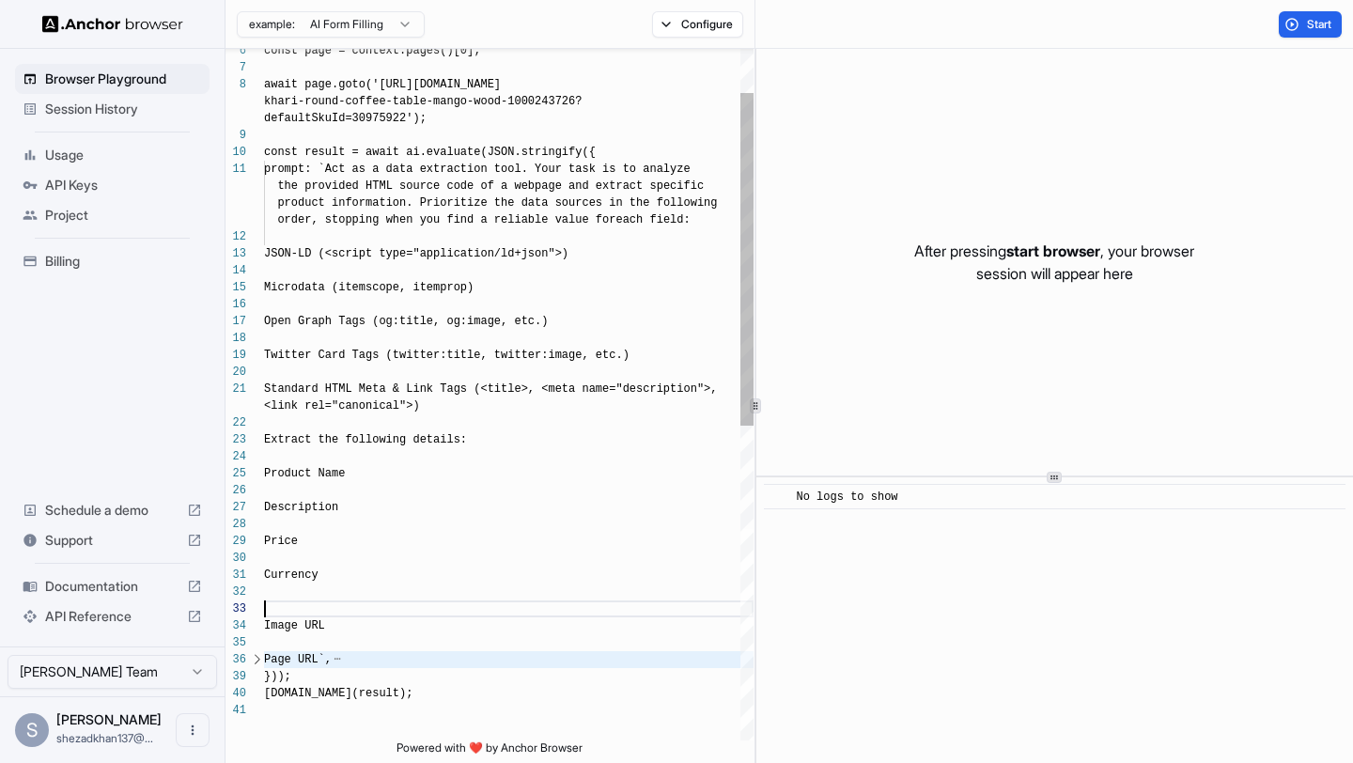
click at [316, 607] on div "Currency Image URL Price Description Product Name Extract the following details…" at bounding box center [509, 676] width 490 height 1436
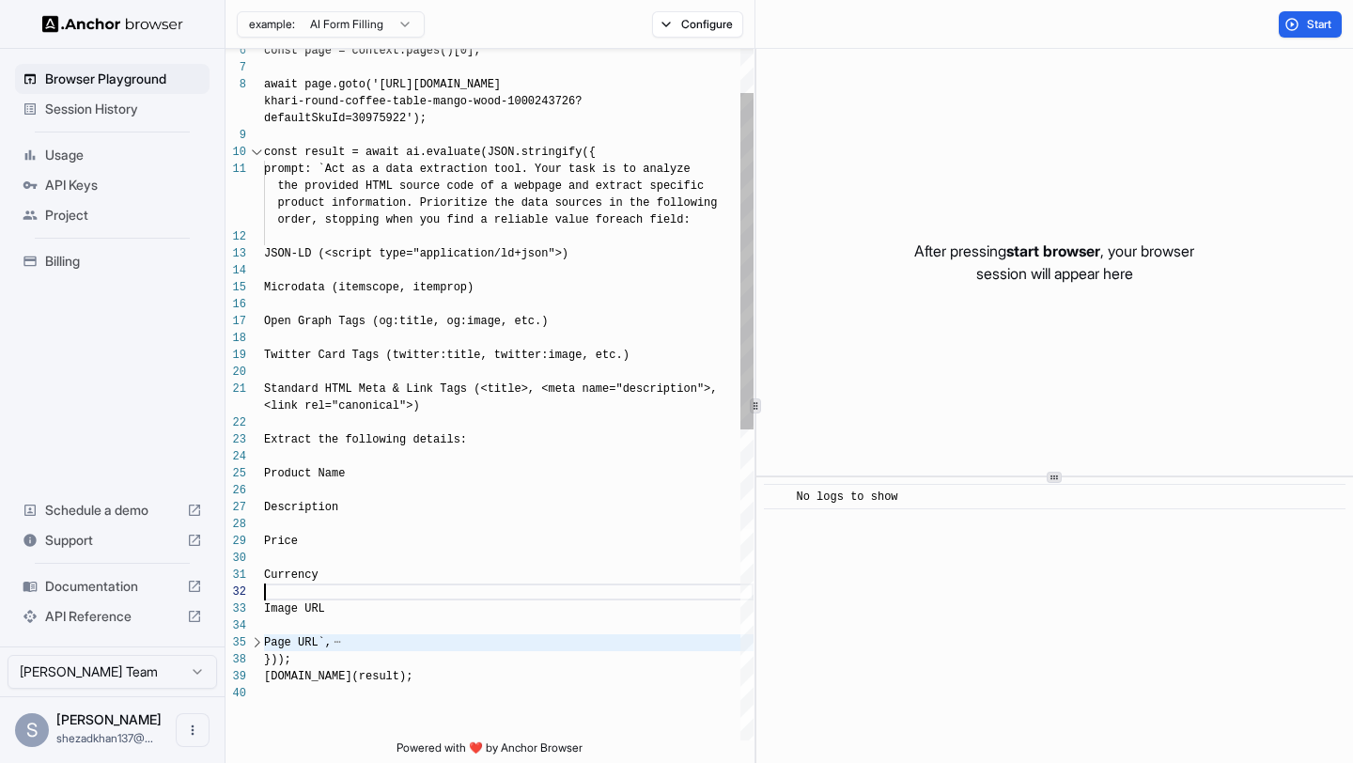
click at [256, 642] on div at bounding box center [257, 642] width 18 height 17
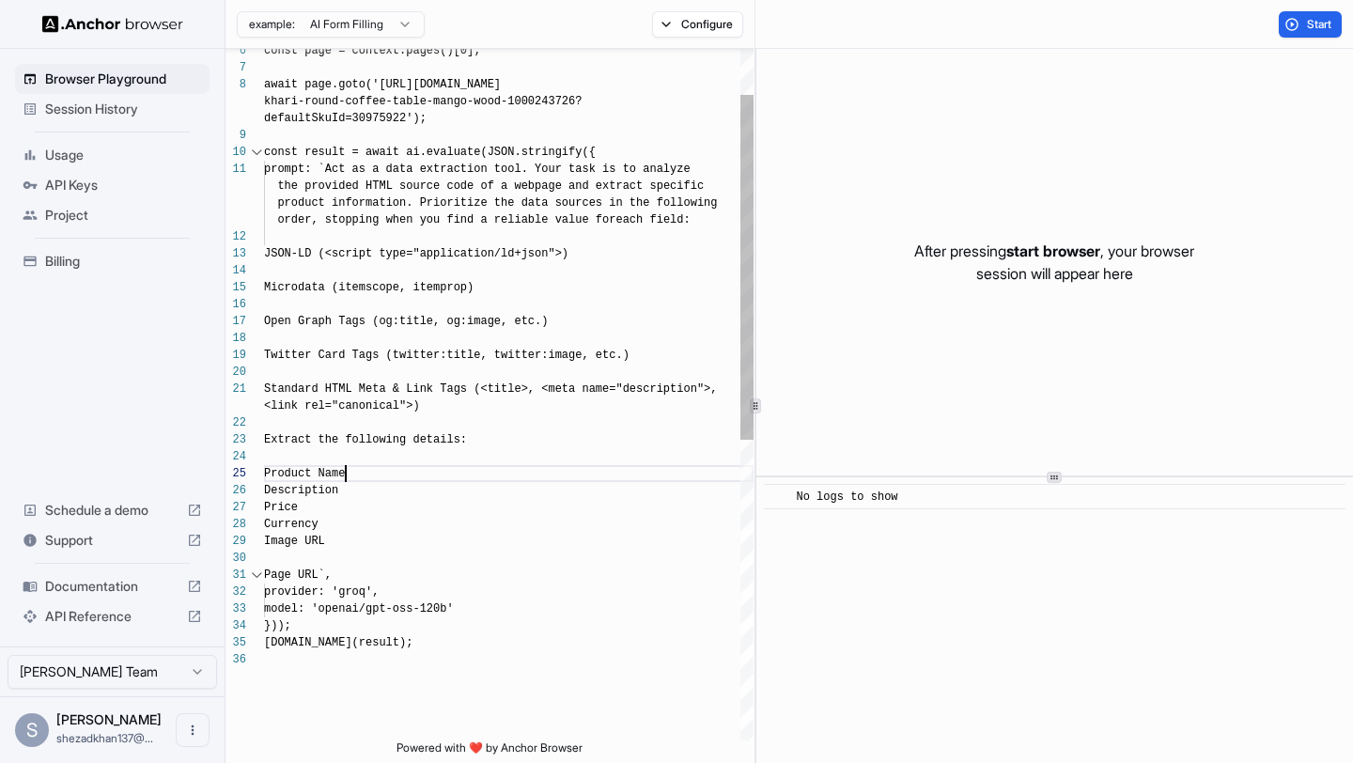
scroll to position [0, 0]
click at [286, 559] on div "const page = context.pages()[0]; await page.goto('[URL][DOMAIN_NAME] khari-roun…" at bounding box center [509, 650] width 490 height 1385
type textarea "**********"
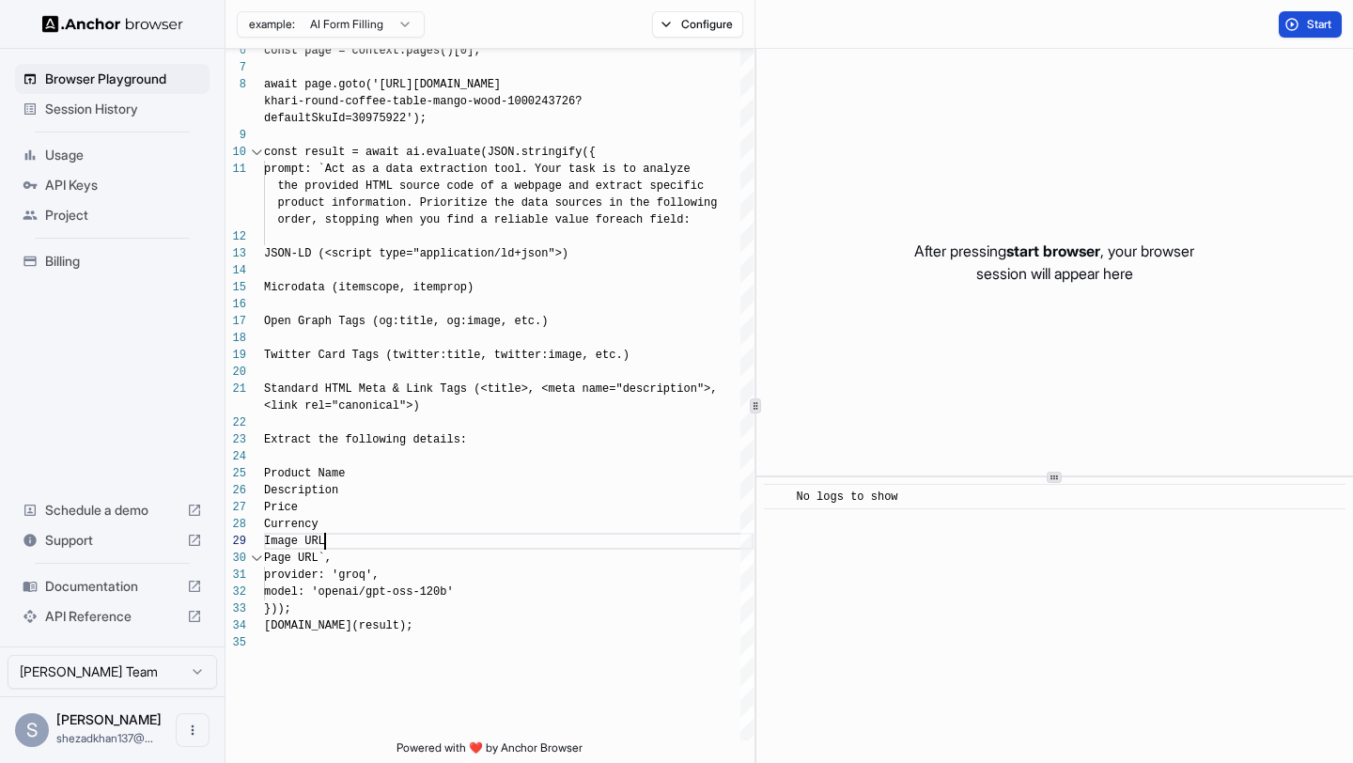
click at [1330, 21] on span "Start" at bounding box center [1320, 24] width 26 height 15
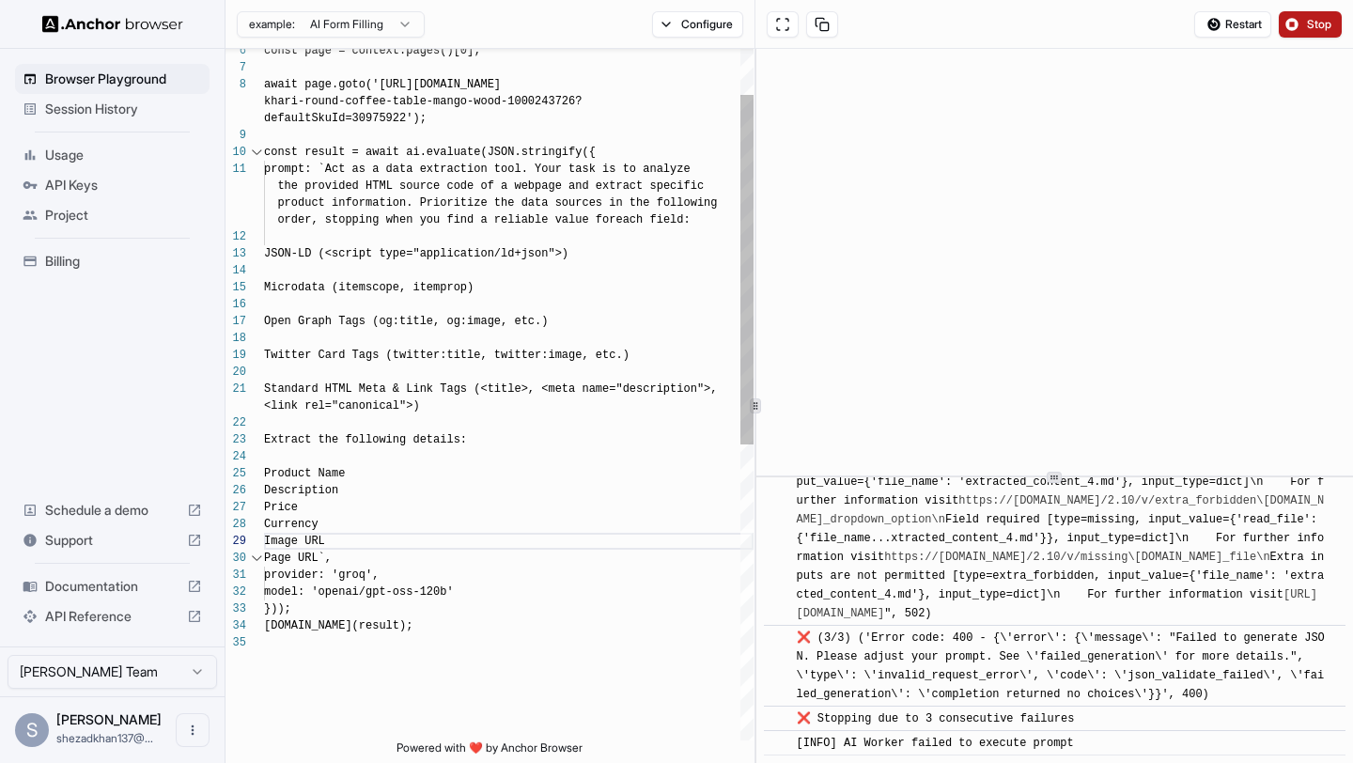
scroll to position [8750, 0]
